Goal: Check status: Check status

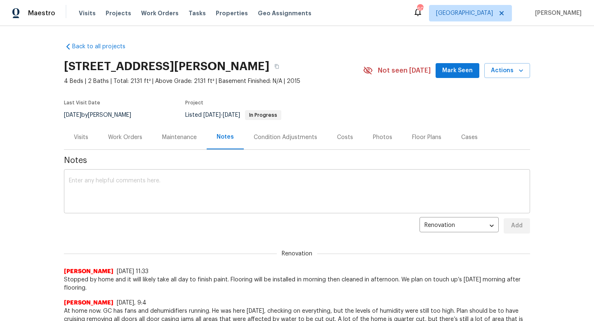
scroll to position [30, 0]
click at [119, 133] on div "Work Orders" at bounding box center [125, 137] width 34 height 8
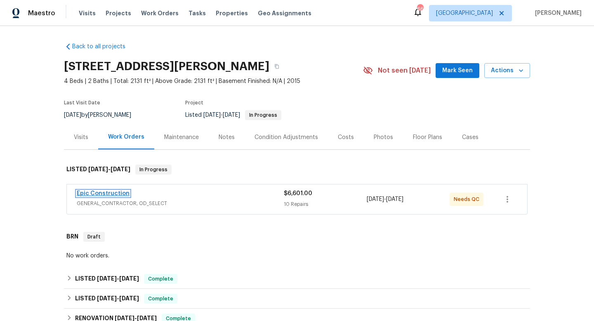
click at [107, 193] on link "Epic Construction" at bounding box center [103, 194] width 53 height 6
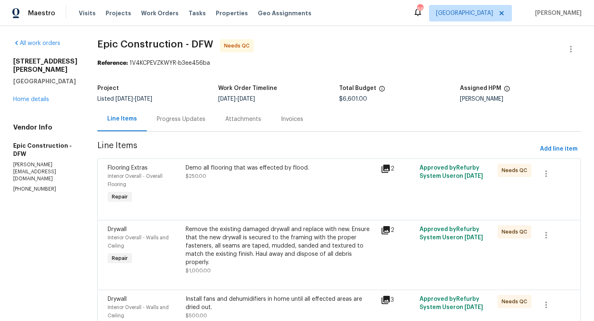
click at [175, 123] on div "Progress Updates" at bounding box center [181, 119] width 68 height 24
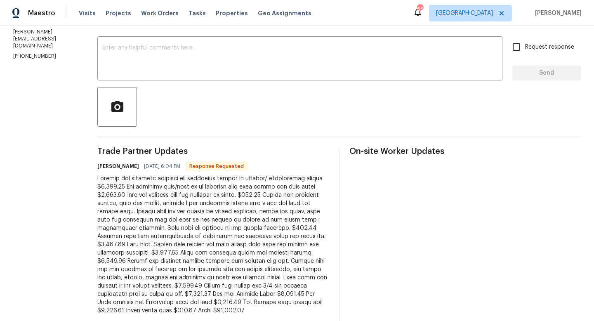
scroll to position [174, 0]
